Goal: Find contact information: Find contact information

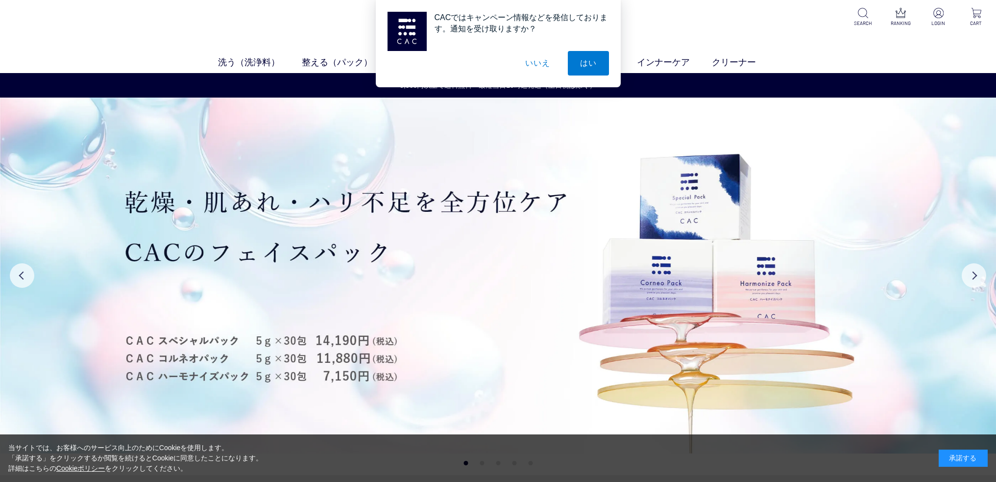
click at [529, 67] on button "いいえ" at bounding box center [537, 63] width 49 height 24
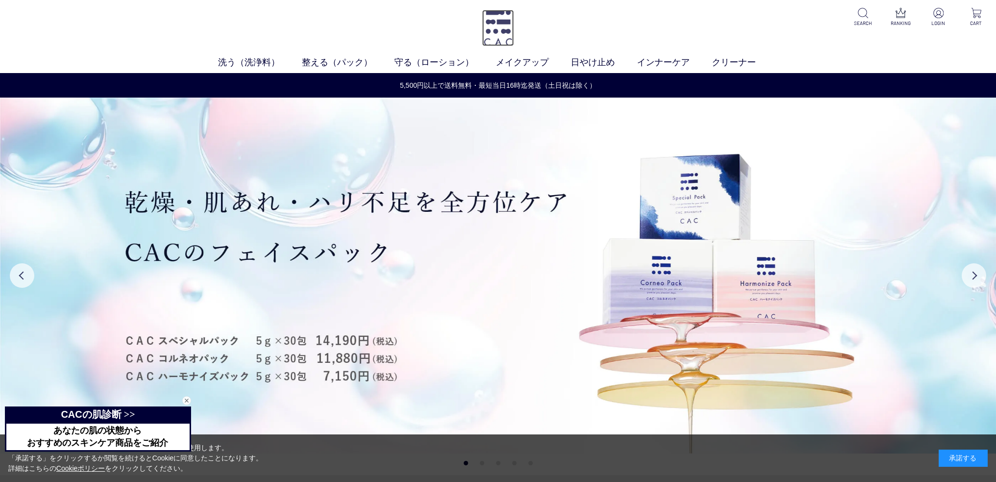
click at [492, 37] on img at bounding box center [498, 28] width 32 height 36
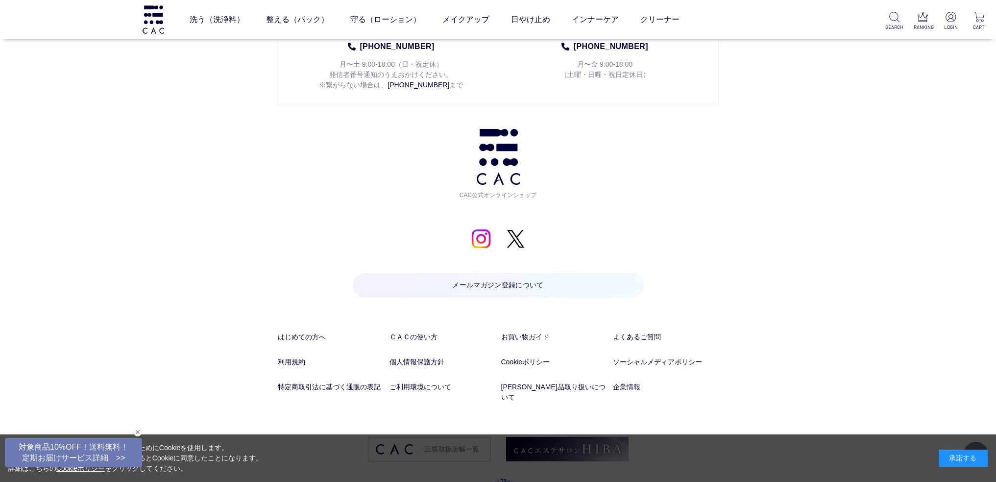
scroll to position [5160, 0]
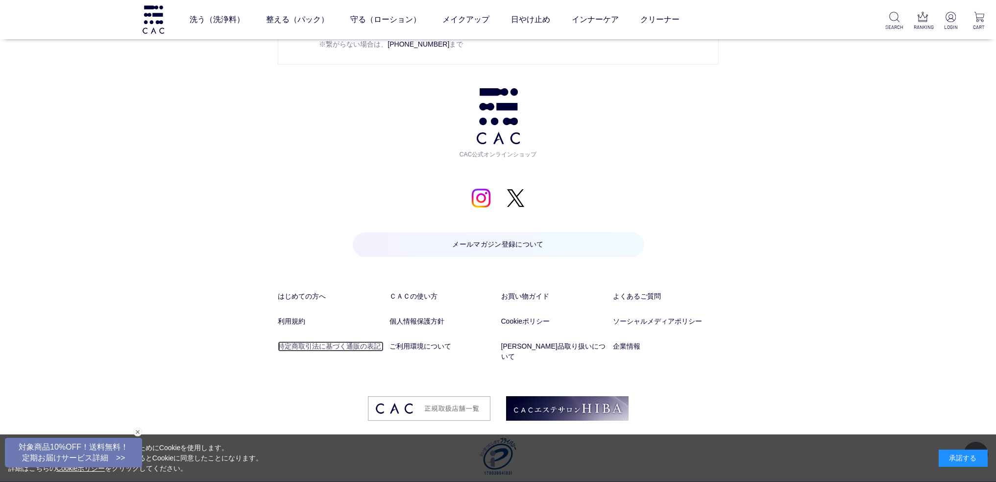
click at [353, 350] on link "特定商取引法に基づく通販の表記" at bounding box center [331, 346] width 106 height 10
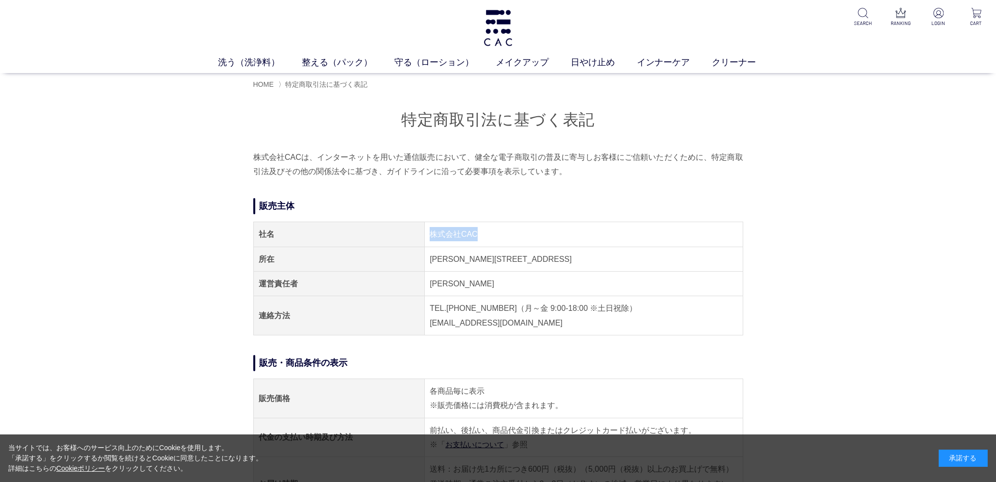
drag, startPoint x: 429, startPoint y: 231, endPoint x: 485, endPoint y: 241, distance: 56.7
click at [485, 241] on td "株式会社CAC" at bounding box center [584, 234] width 318 height 24
copy td "株式会社CAC"
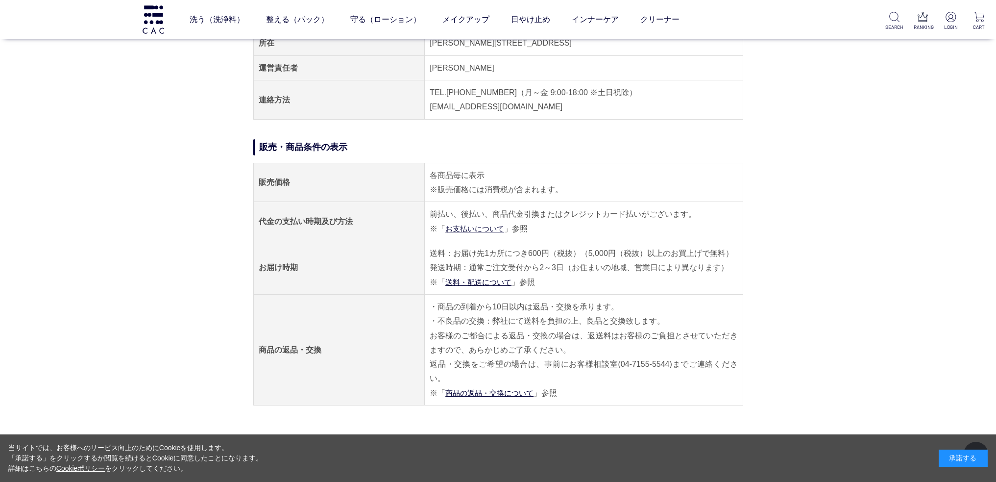
scroll to position [147, 0]
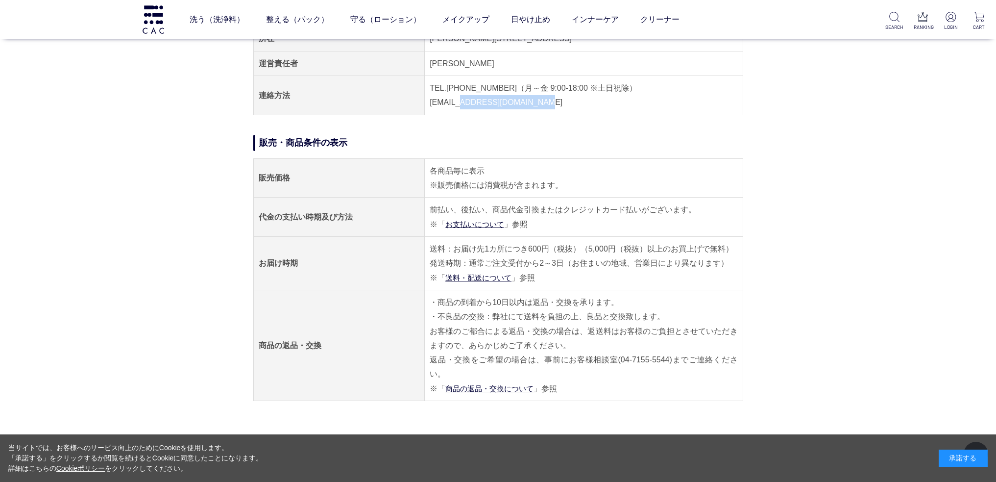
drag, startPoint x: 459, startPoint y: 103, endPoint x: 587, endPoint y: 105, distance: 128.9
click at [587, 105] on td "TEL.04-7153-3348（月～金 9:00-18:00 ※土日祝除） E-MAIL.acc@cac-cosme.co.jp" at bounding box center [584, 95] width 318 height 39
copy td "acc@cac-cosme.co.jp"
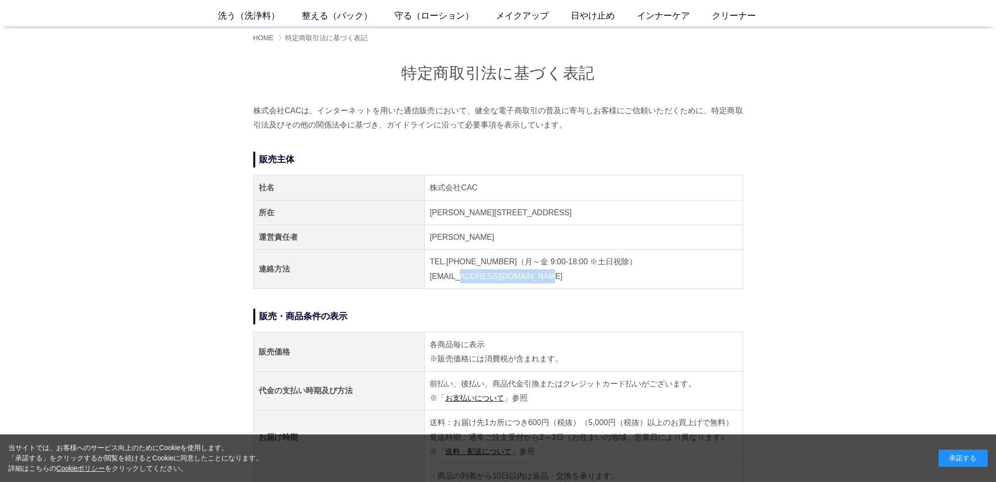
scroll to position [0, 0]
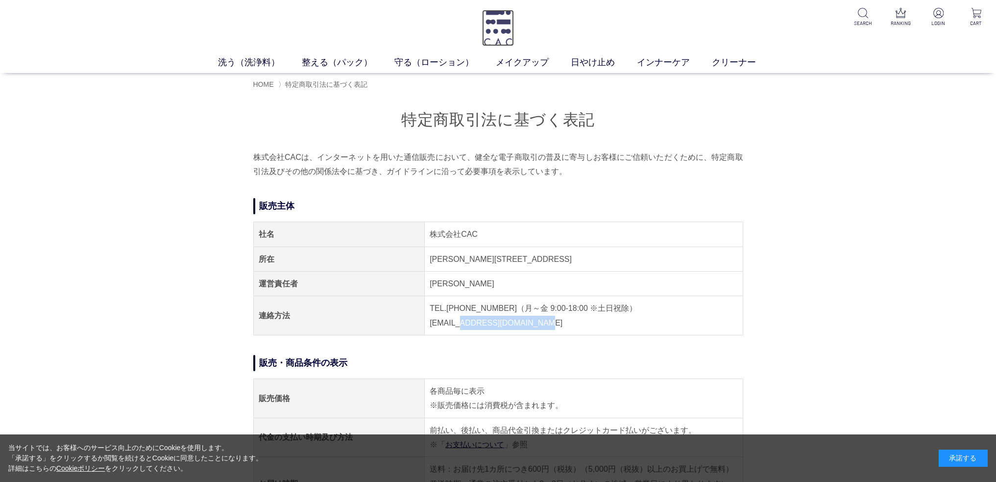
click at [500, 35] on img at bounding box center [498, 28] width 32 height 36
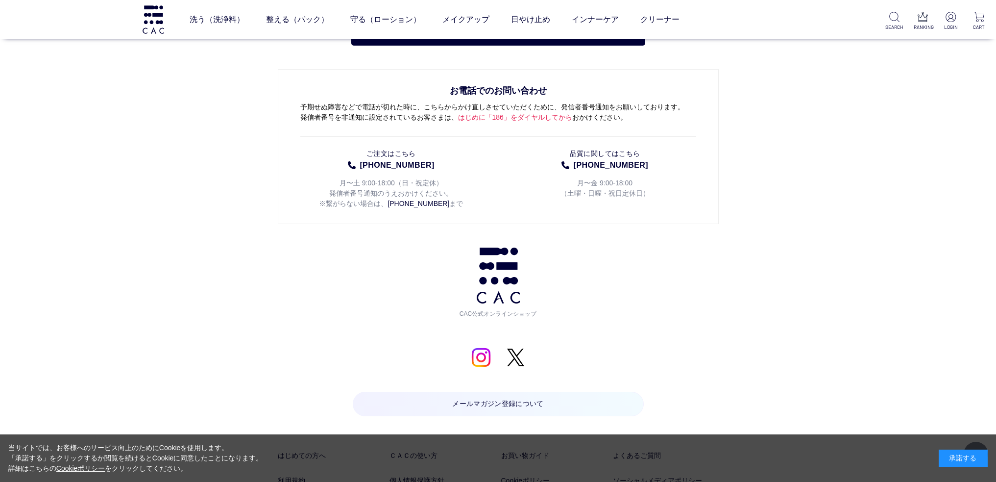
scroll to position [5160, 0]
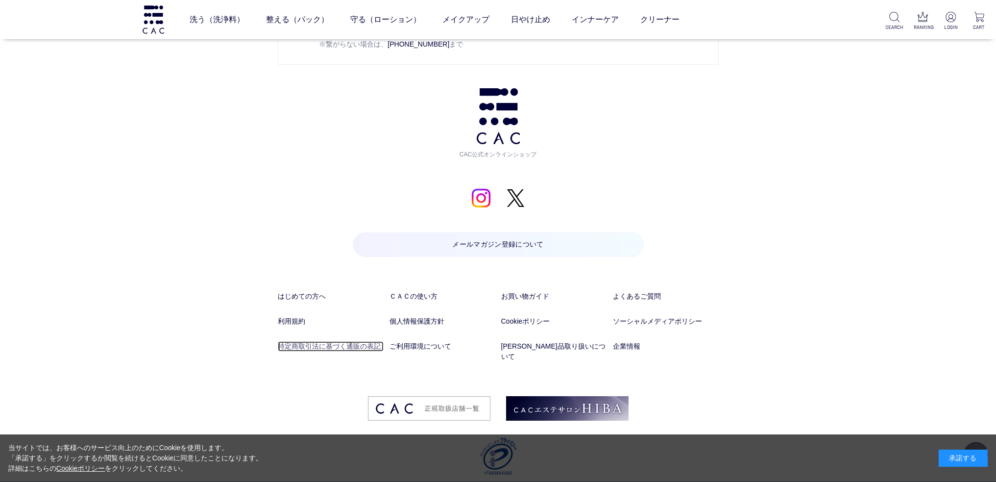
click at [349, 346] on link "特定商取引法に基づく通販の表記" at bounding box center [331, 346] width 106 height 10
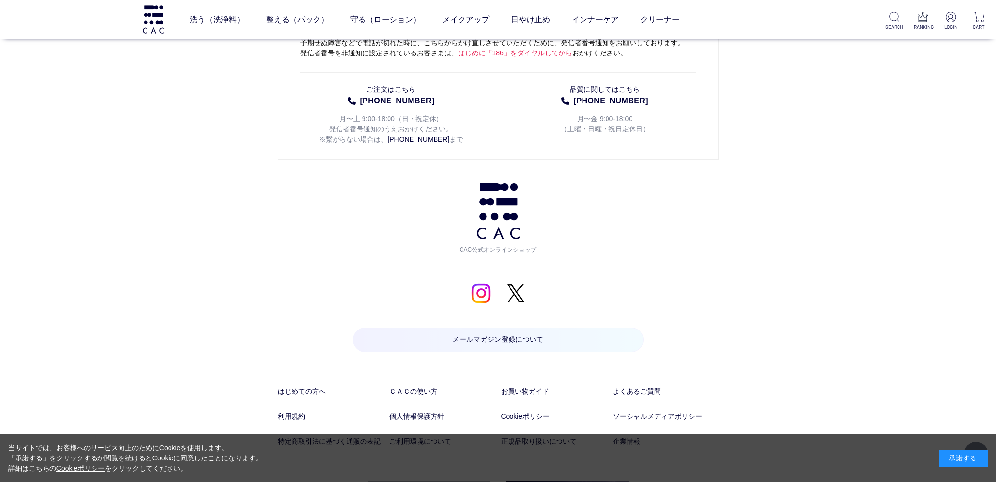
scroll to position [1127, 0]
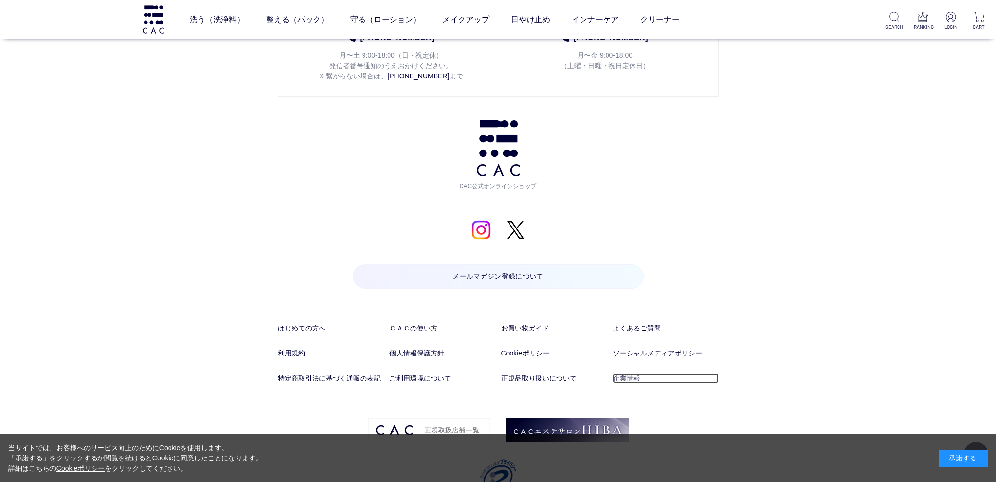
click at [627, 377] on link "企業情報" at bounding box center [666, 378] width 106 height 10
